Goal: Navigation & Orientation: Find specific page/section

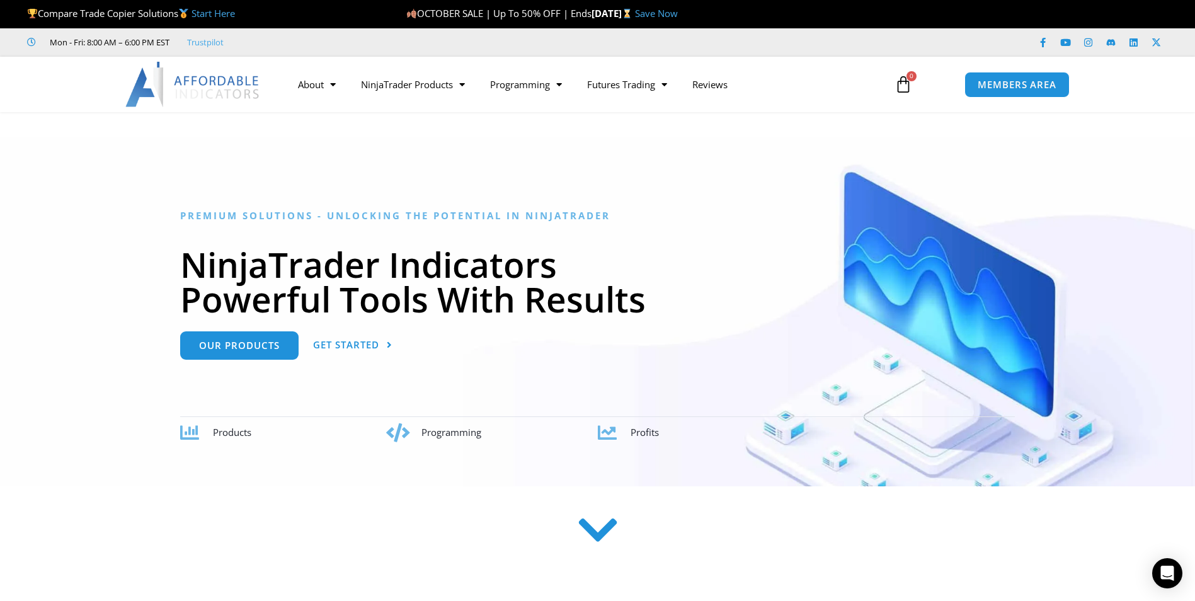
scroll to position [189, 0]
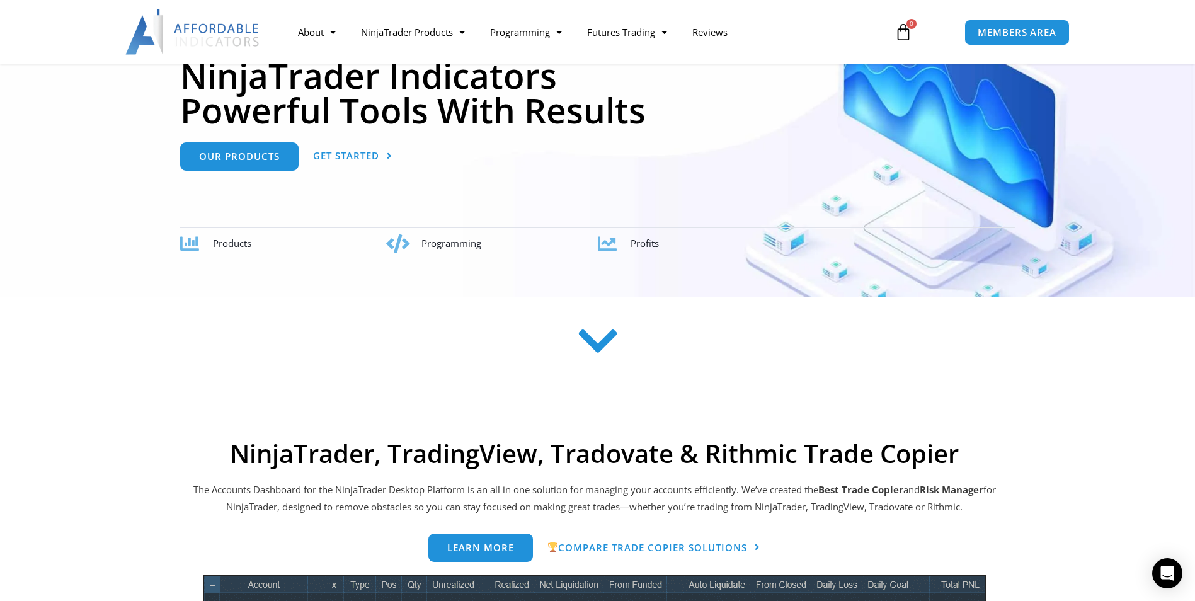
click at [603, 343] on icon at bounding box center [597, 347] width 45 height 45
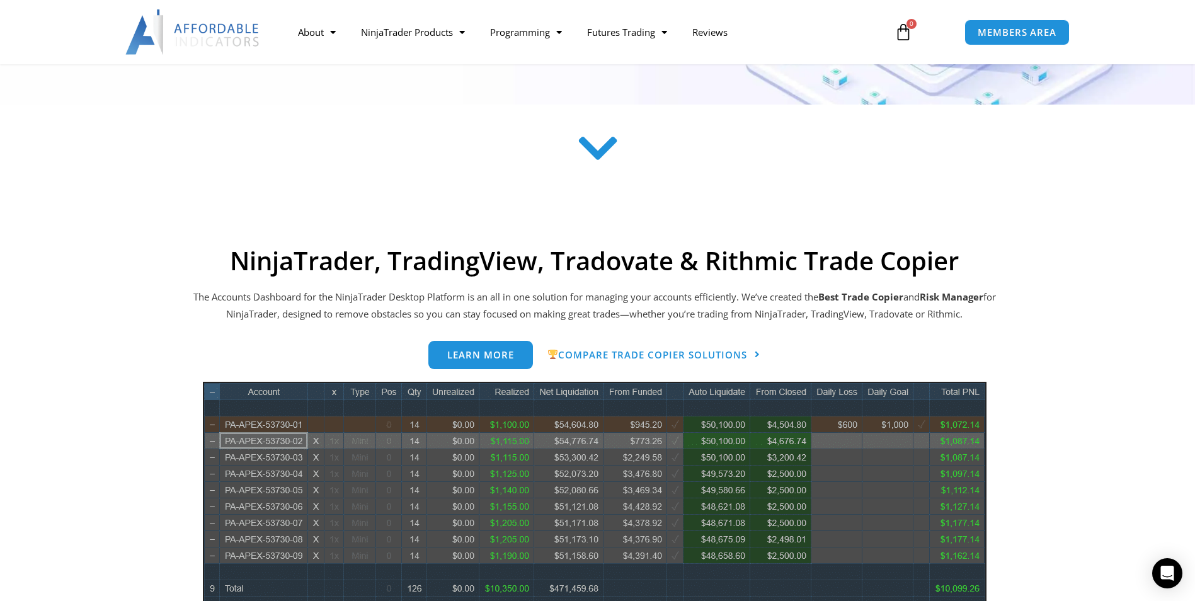
scroll to position [67, 0]
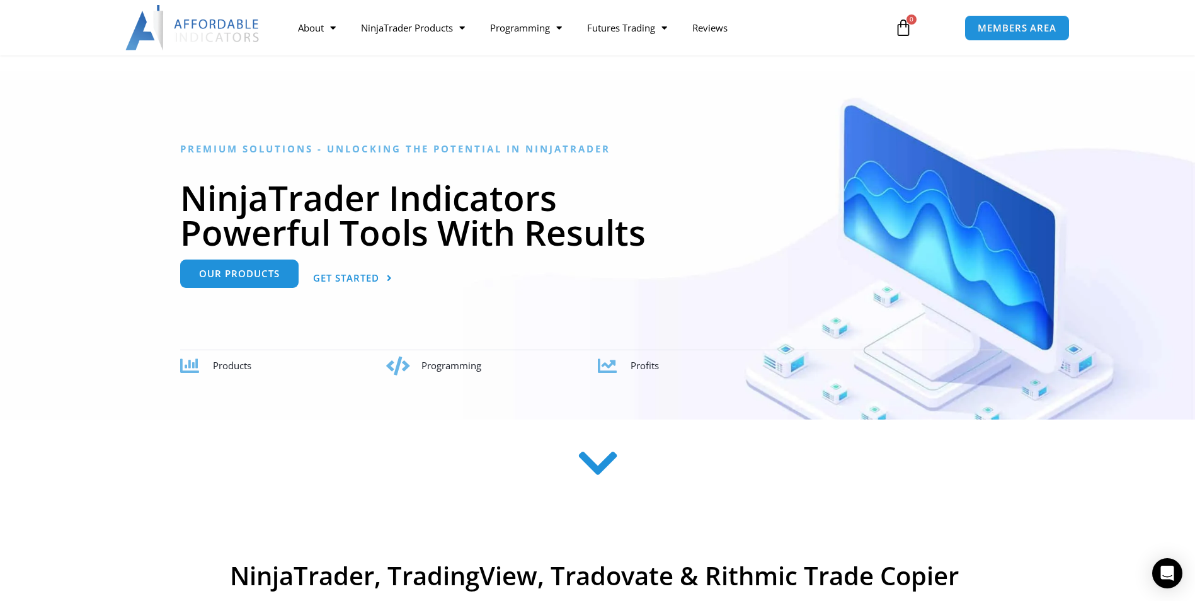
click at [255, 281] on link "Our Products" at bounding box center [239, 276] width 118 height 28
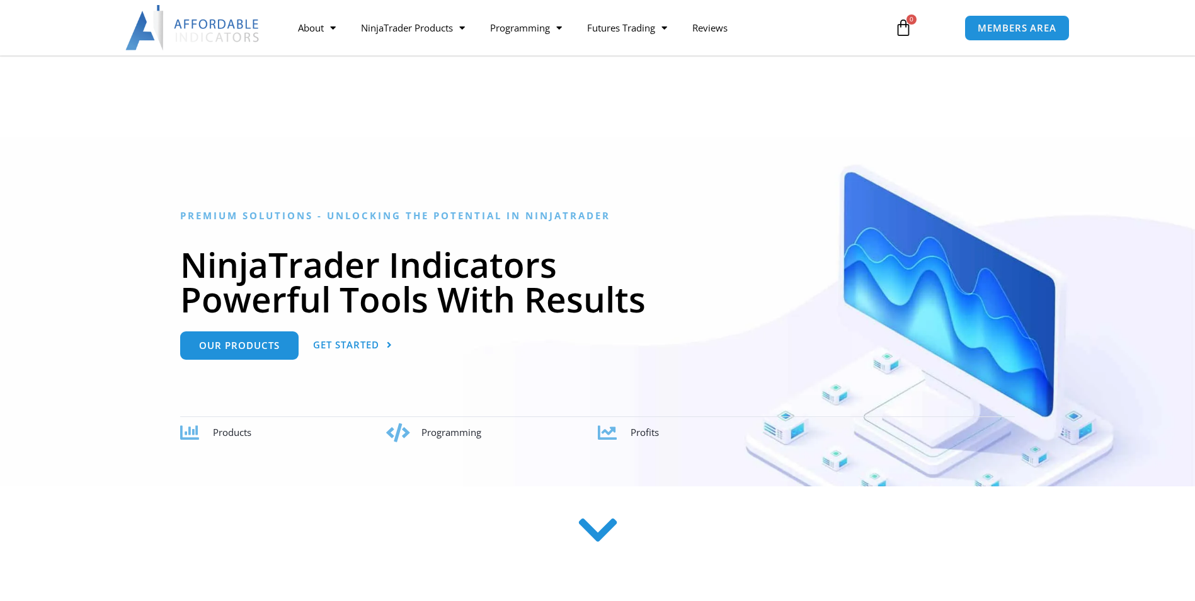
scroll to position [99, 0]
